Goal: Complete application form

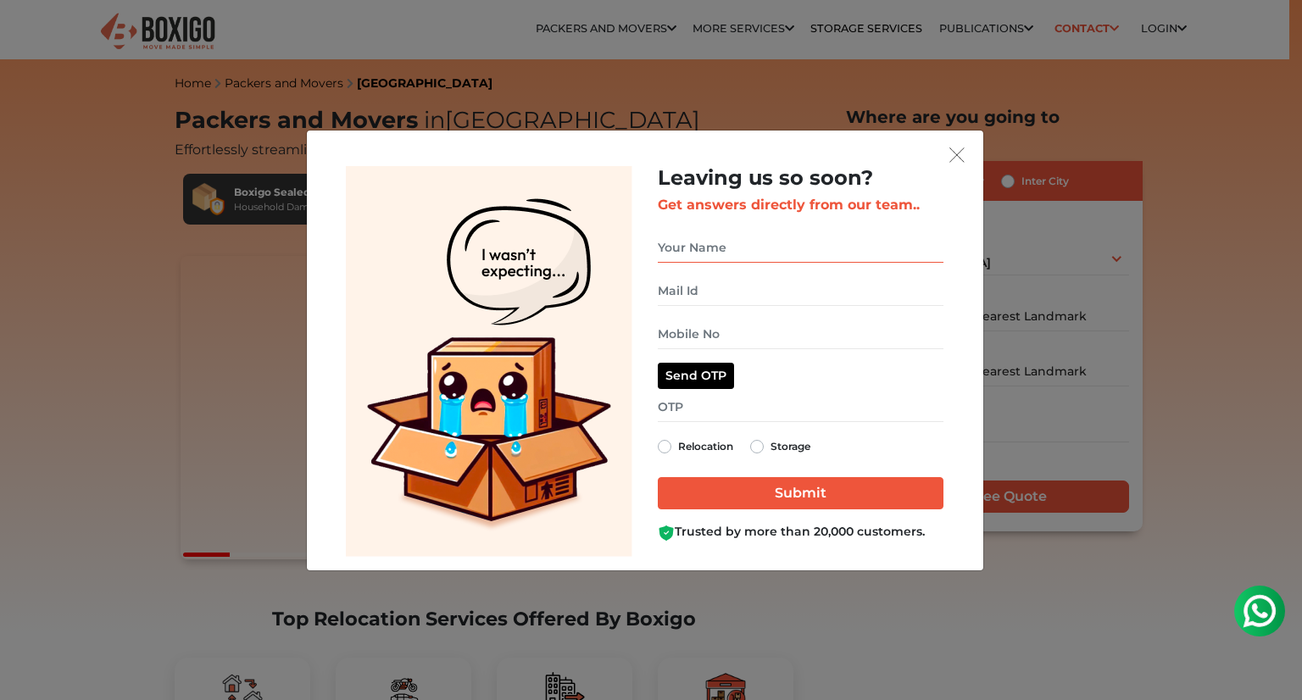
click at [712, 253] on input "get free quote dialog" at bounding box center [801, 248] width 286 height 30
type input "G.T Manjunath"
type input "09901811770"
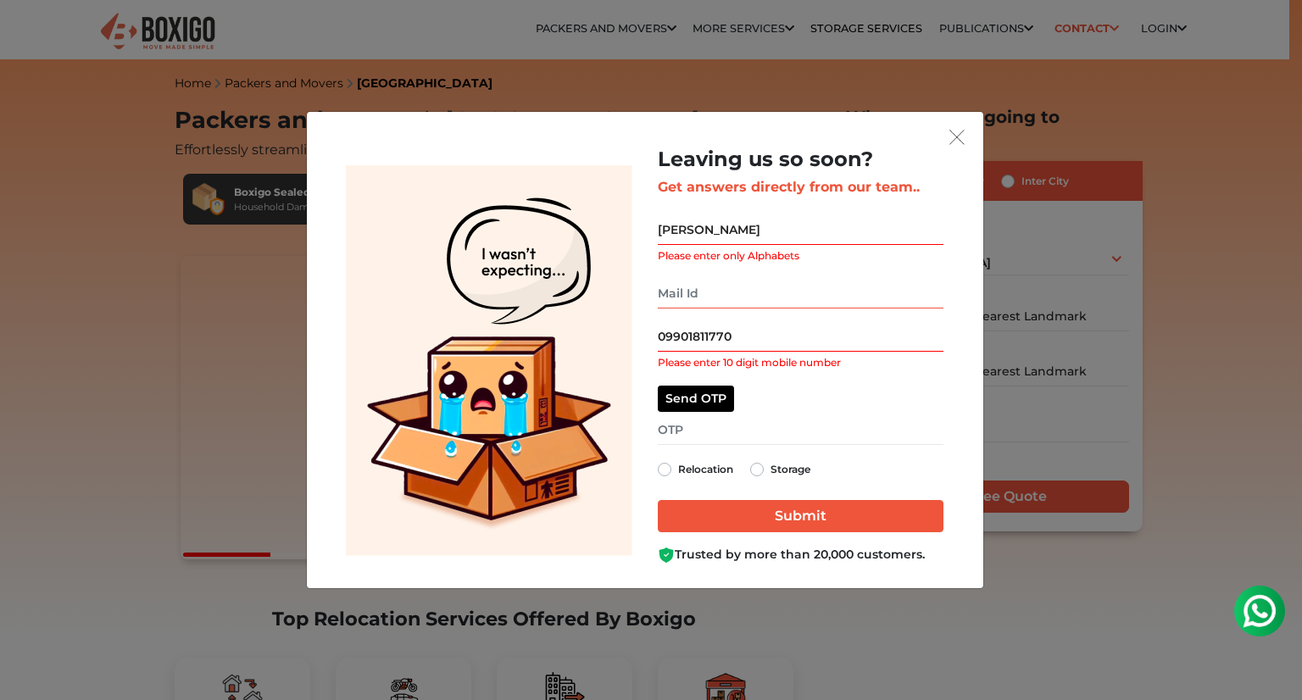
click at [732, 293] on input "get free quote dialog" at bounding box center [801, 294] width 286 height 30
type input "manju.gt@gmail.com"
click at [661, 331] on input "09901811770" at bounding box center [801, 337] width 286 height 30
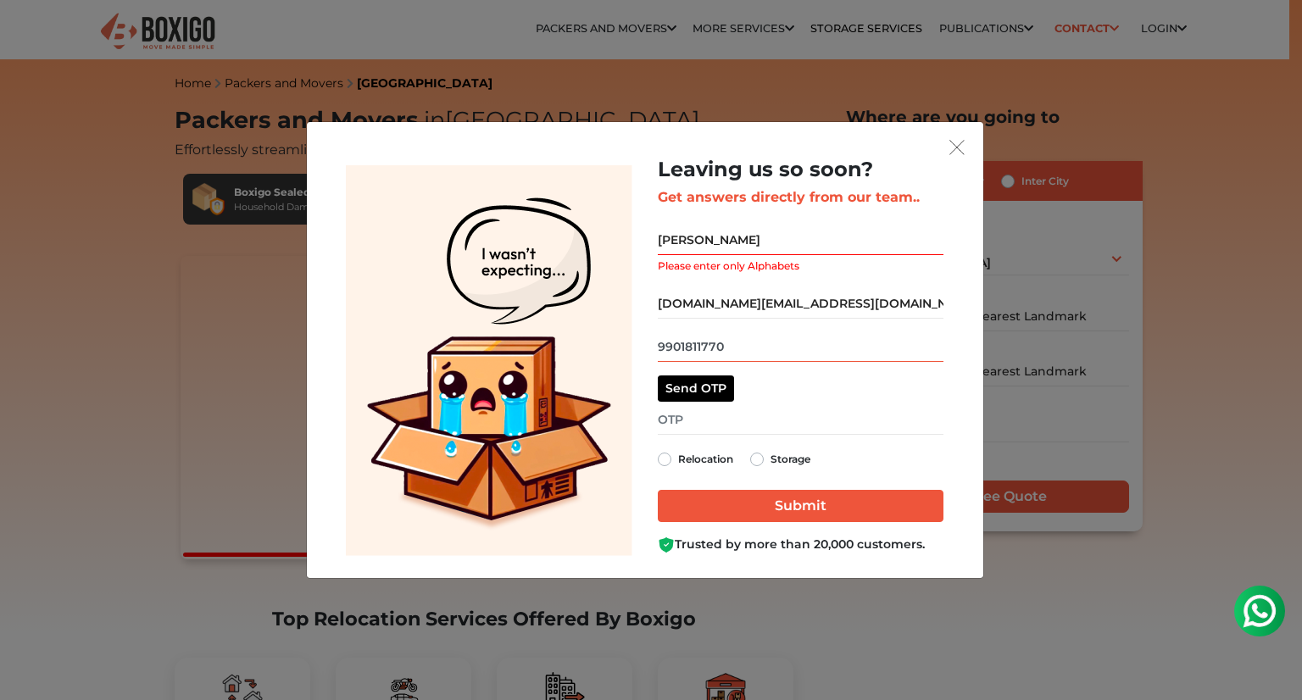
type input "9901811770"
click at [681, 229] on input "G.T Manjunath" at bounding box center [801, 240] width 286 height 30
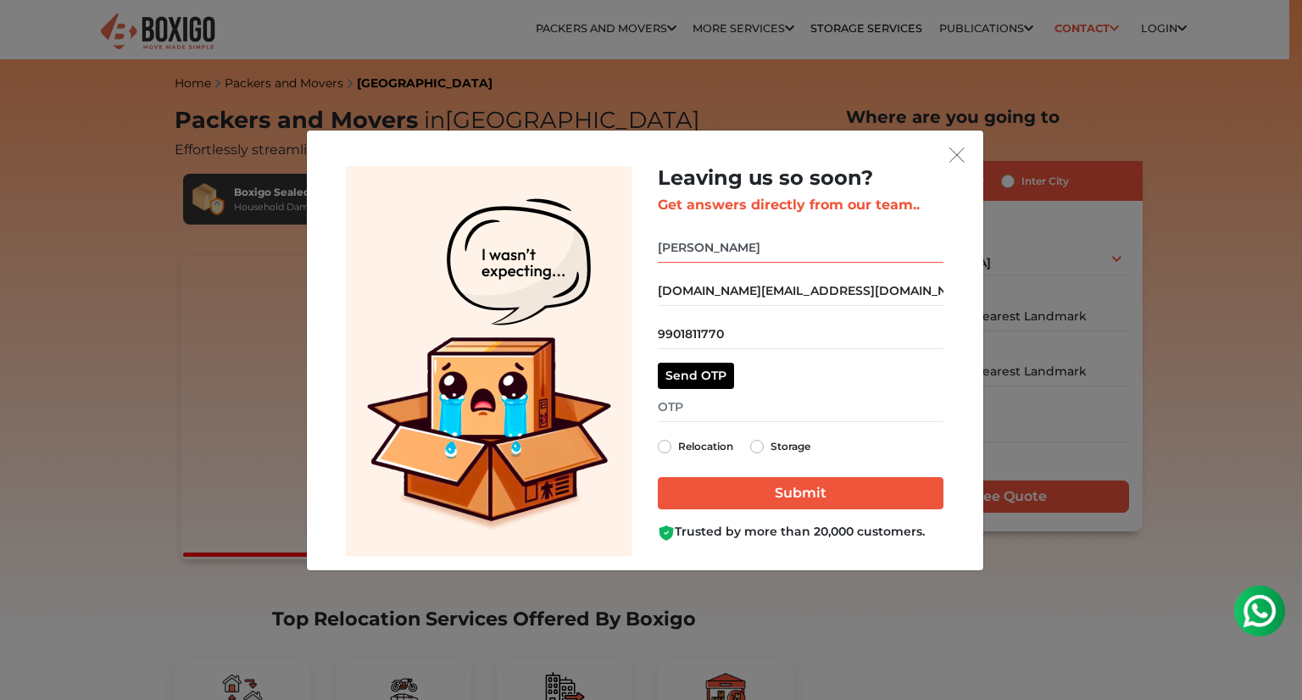
type input "GT Manjunath"
drag, startPoint x: 704, startPoint y: 380, endPoint x: 698, endPoint y: 408, distance: 28.8
click at [704, 403] on div "Leaving us so soon? Get answers directly from our team.. GT Manjunath manju.gt@…" at bounding box center [801, 354] width 286 height 376
click at [698, 408] on input "get free quote dialog" at bounding box center [801, 407] width 286 height 30
click at [701, 380] on button "Send OTP" at bounding box center [696, 376] width 76 height 26
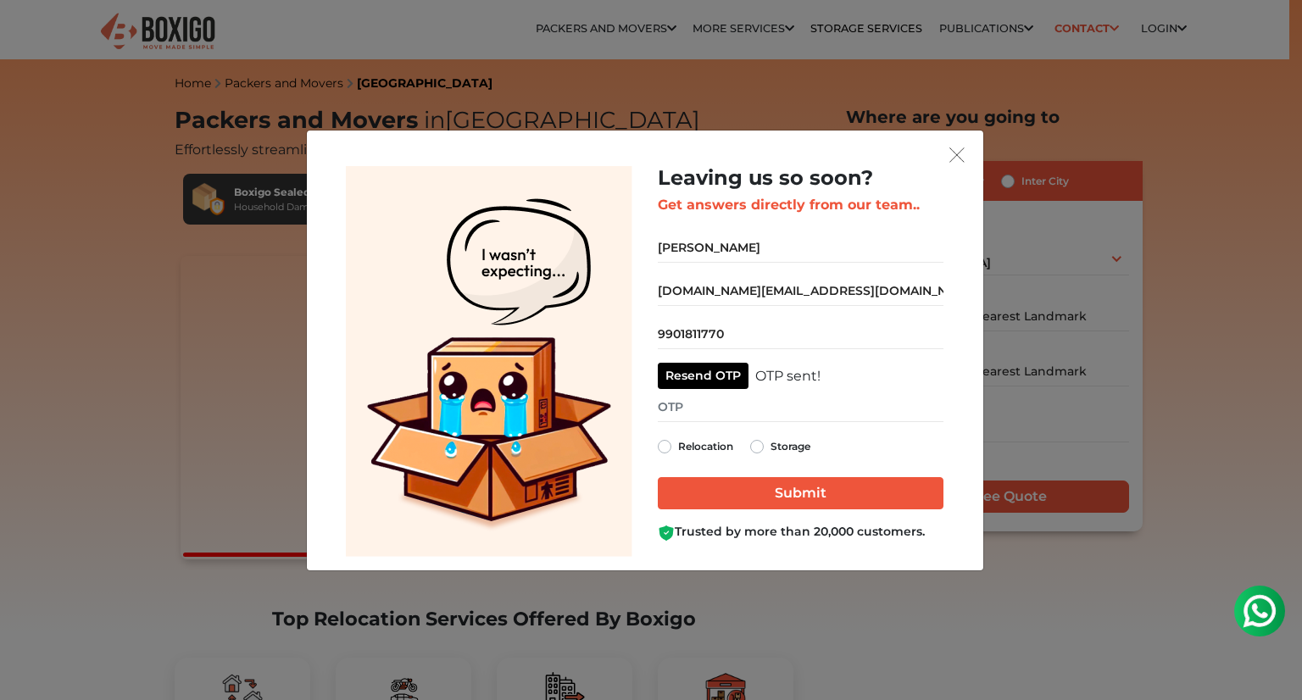
click at [678, 452] on label "Relocation" at bounding box center [705, 447] width 55 height 20
click at [669, 452] on input "Relocation" at bounding box center [665, 445] width 14 height 17
radio input "true"
click at [692, 415] on input "get free quote dialog" at bounding box center [801, 407] width 286 height 30
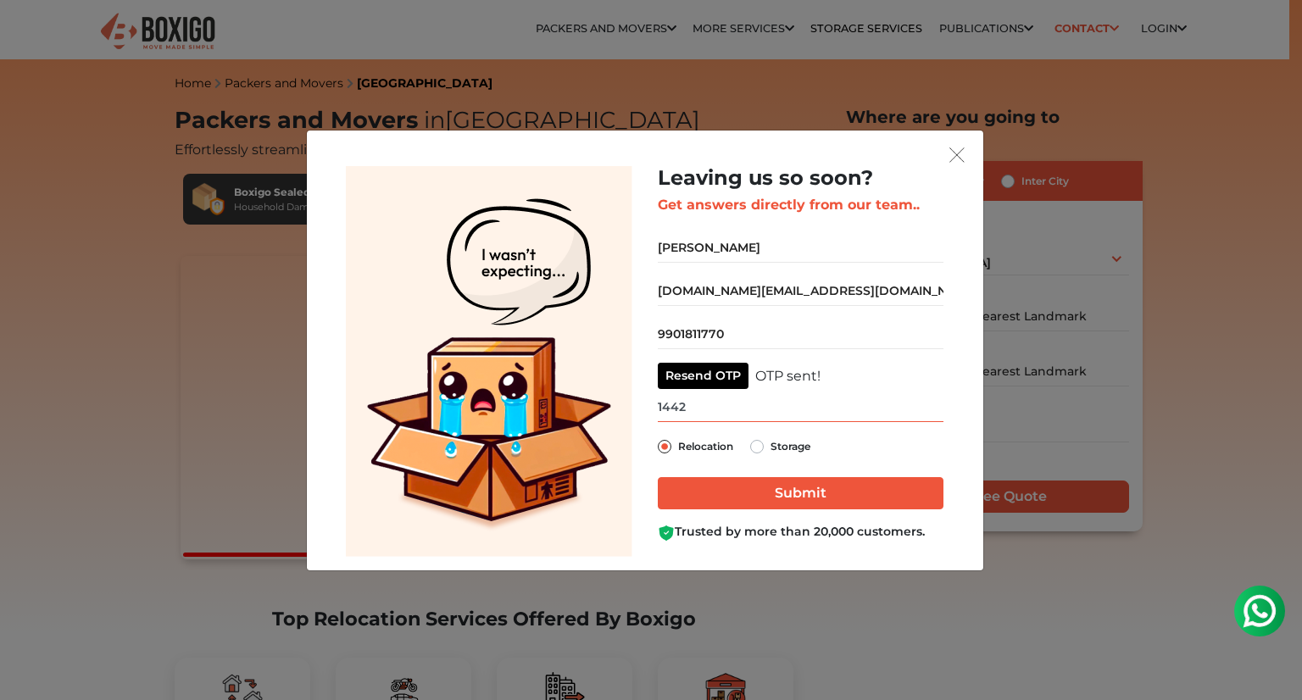
type input "1442"
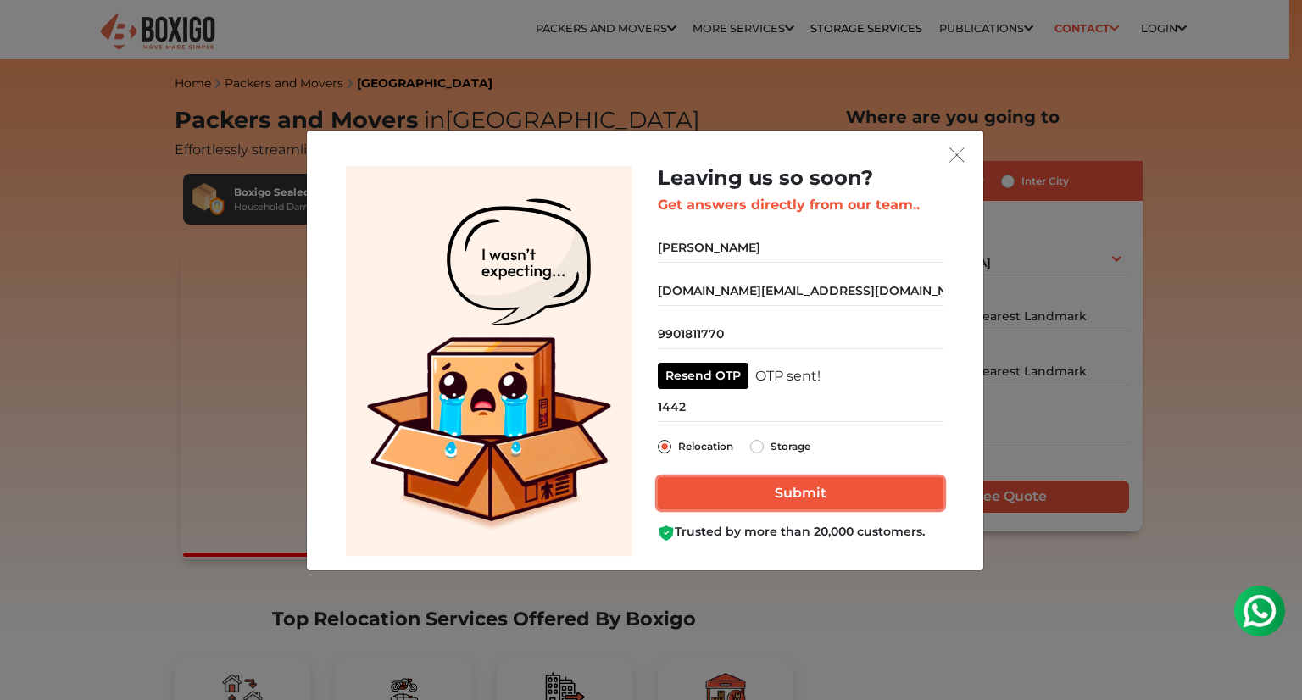
click at [796, 498] on input "Submit" at bounding box center [801, 493] width 286 height 32
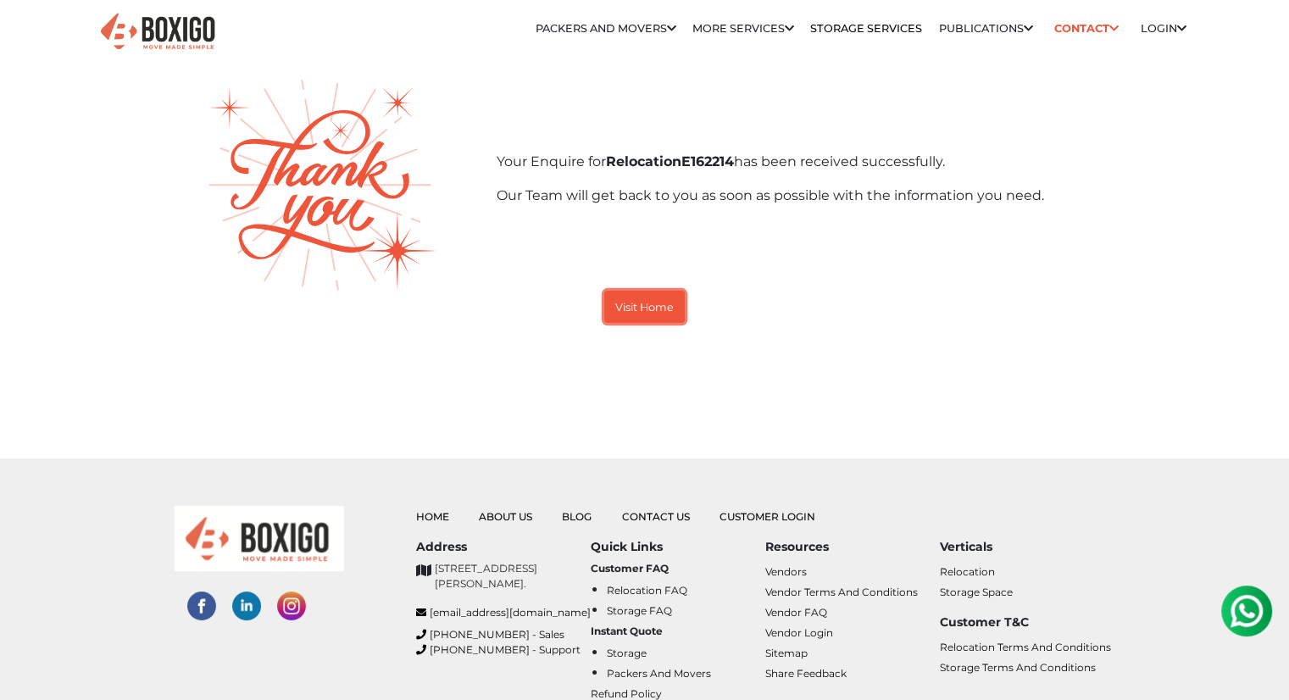
click at [654, 308] on small "Visit Home" at bounding box center [644, 307] width 58 height 13
